Goal: Navigation & Orientation: Find specific page/section

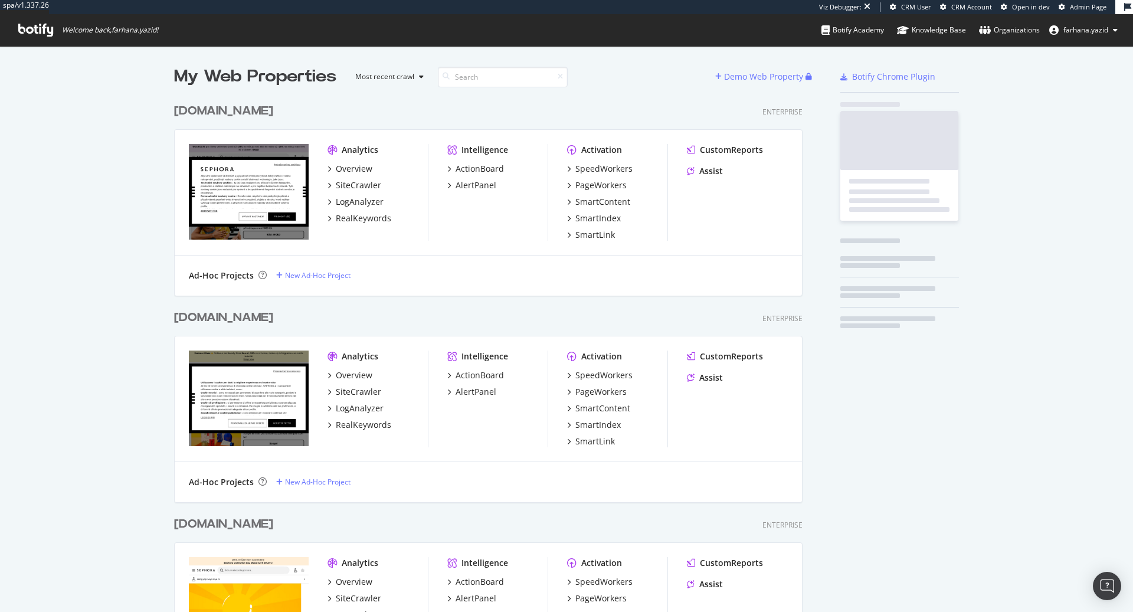
scroll to position [2858, 637]
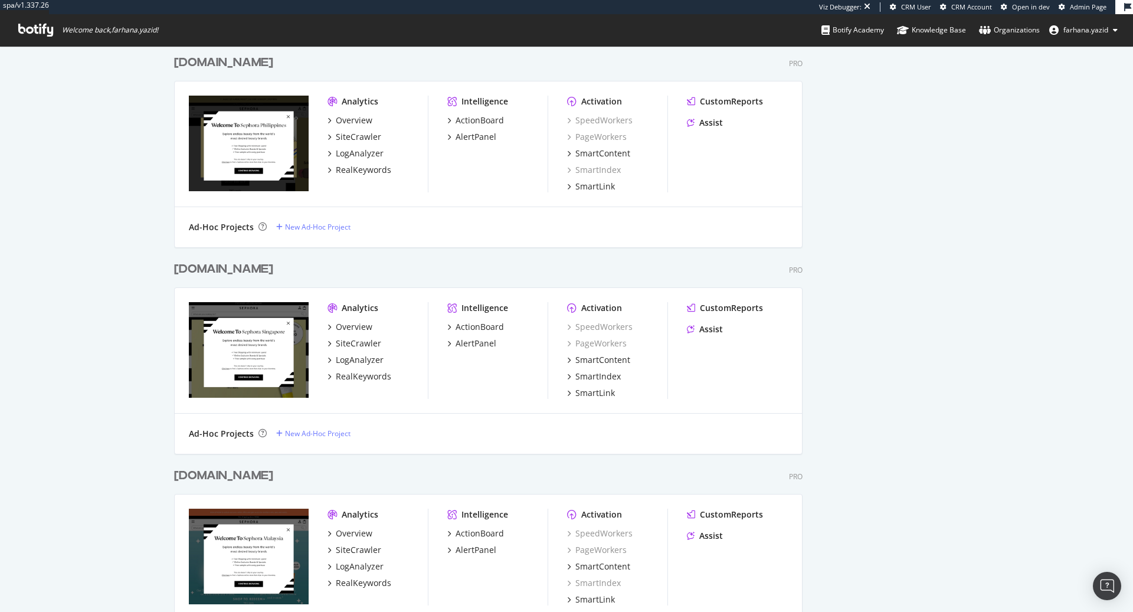
scroll to position [1011, 0]
click at [218, 265] on div "[DOMAIN_NAME]" at bounding box center [223, 269] width 99 height 17
